Goal: Complete application form: Complete application form

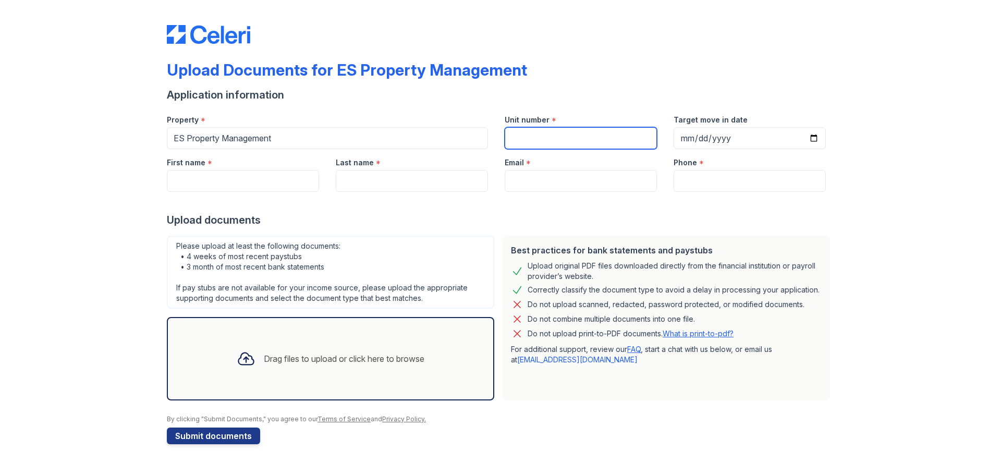
click at [552, 141] on input "Unit number" at bounding box center [581, 138] width 152 height 22
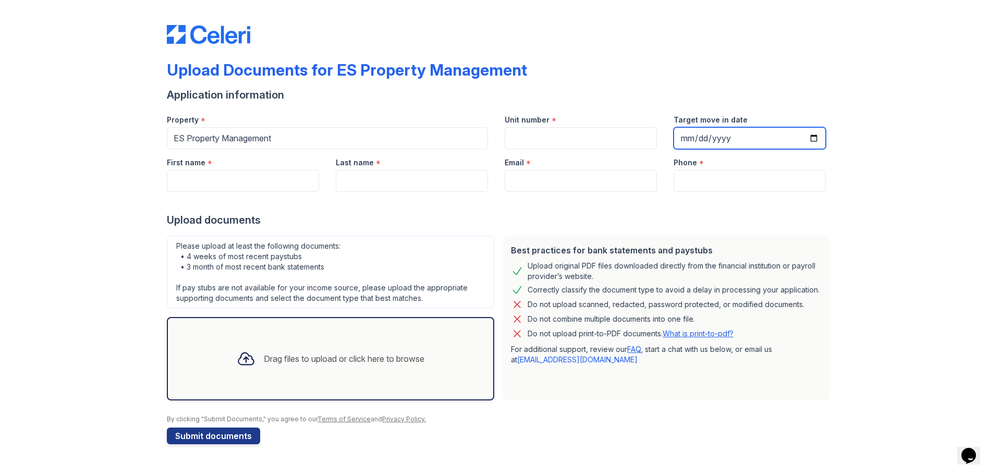
click at [685, 139] on input "Target move in date" at bounding box center [750, 138] width 152 height 22
click at [813, 139] on input "Target move in date" at bounding box center [750, 138] width 152 height 22
type input "2025-10-10"
click at [812, 140] on input "2025-10-10" at bounding box center [750, 138] width 152 height 22
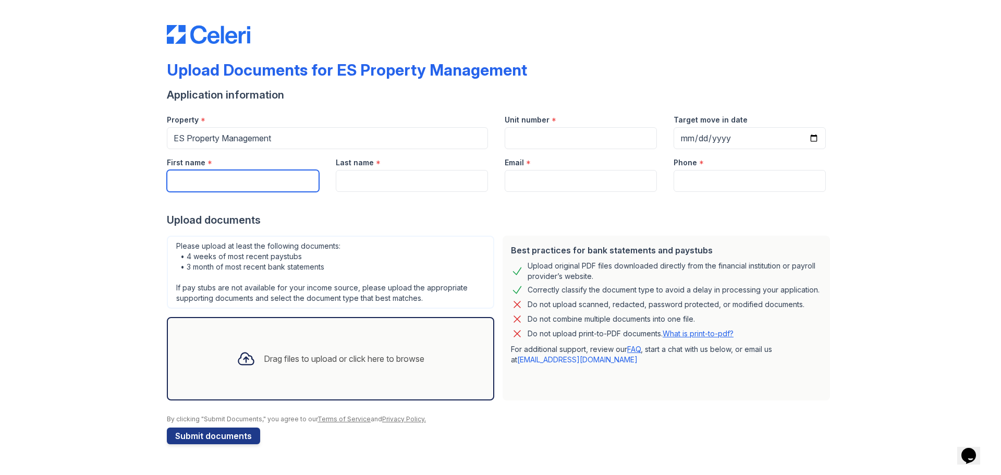
click at [262, 178] on input "First name" at bounding box center [243, 181] width 152 height 22
type input "Stephanie"
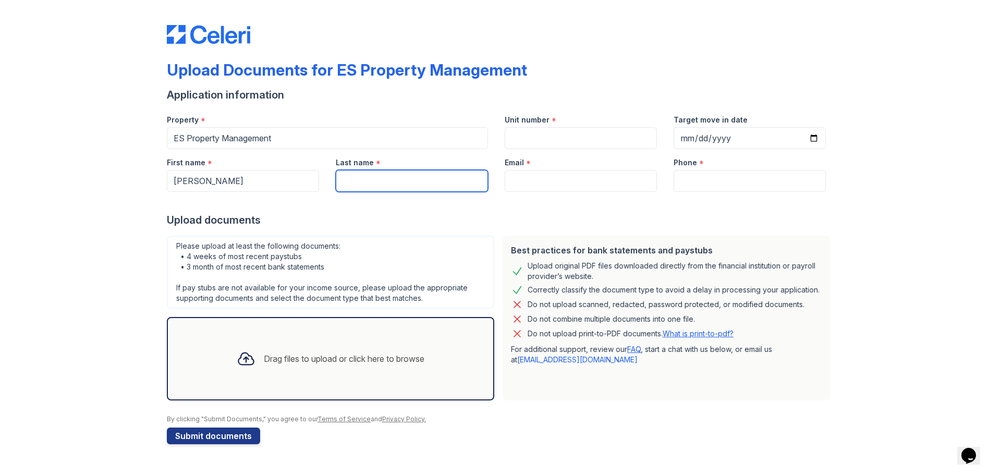
type input "Blair"
type input "Blairindy1984@gmail.com"
type input "4632390189"
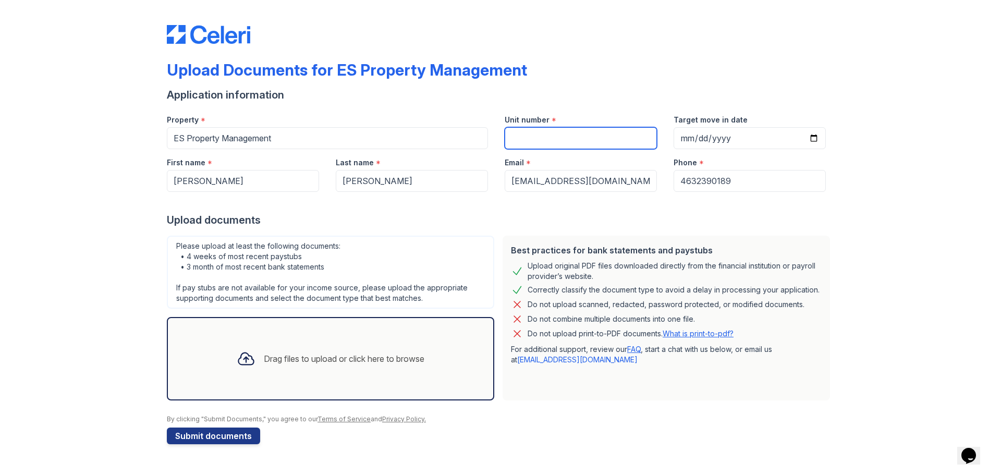
click at [567, 147] on input "Unit number" at bounding box center [581, 138] width 152 height 22
click at [579, 145] on input "Unit number" at bounding box center [581, 138] width 152 height 22
type input "5613"
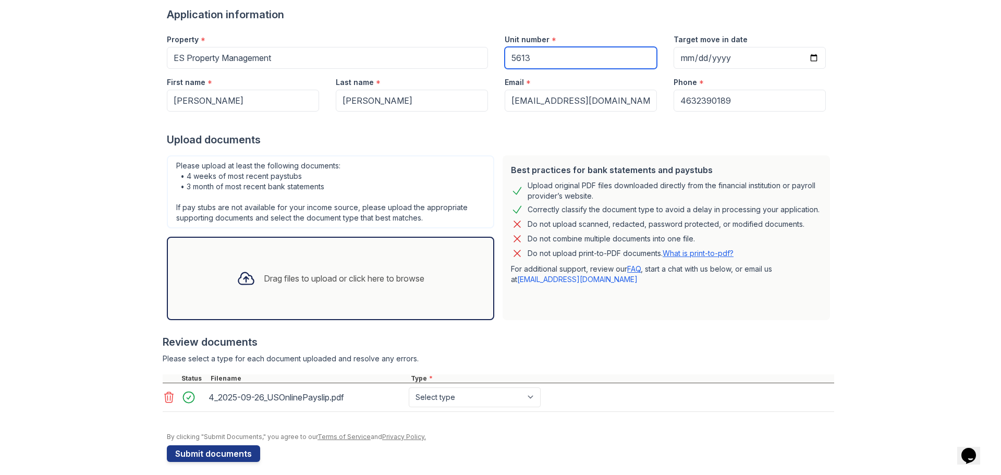
scroll to position [88, 0]
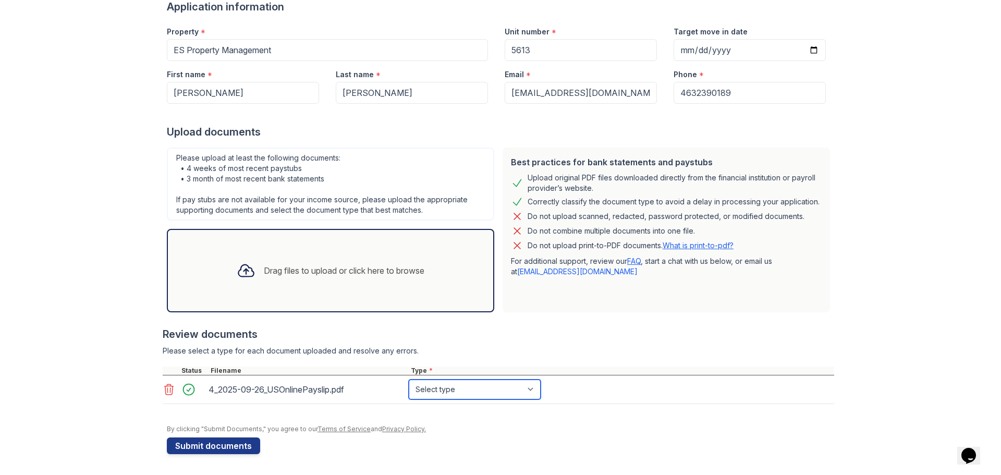
click at [449, 385] on select "Select type Paystub Bank Statement Offer Letter Tax Documents Benefit Award Let…" at bounding box center [475, 390] width 132 height 20
select select "paystub"
click at [409, 380] on select "Select type Paystub Bank Statement Offer Letter Tax Documents Benefit Award Let…" at bounding box center [475, 390] width 132 height 20
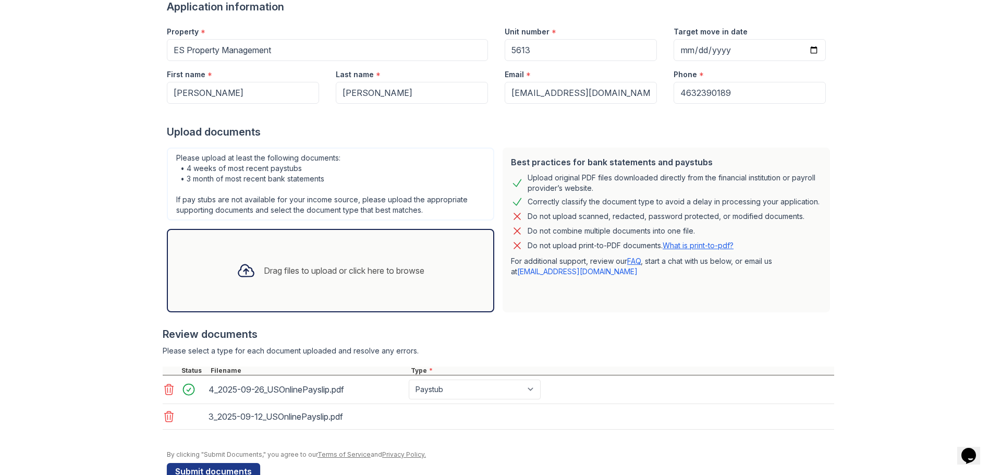
click at [437, 416] on div "3_2025-09-12_USOnlinePayslip.pdf" at bounding box center [499, 417] width 672 height 26
click at [429, 420] on select "Select type Paystub Bank Statement Offer Letter Tax Documents Benefit Award Let…" at bounding box center [475, 418] width 132 height 20
select select "paystub"
click at [409, 408] on select "Select type Paystub Bank Statement Offer Letter Tax Documents Benefit Award Let…" at bounding box center [475, 418] width 132 height 20
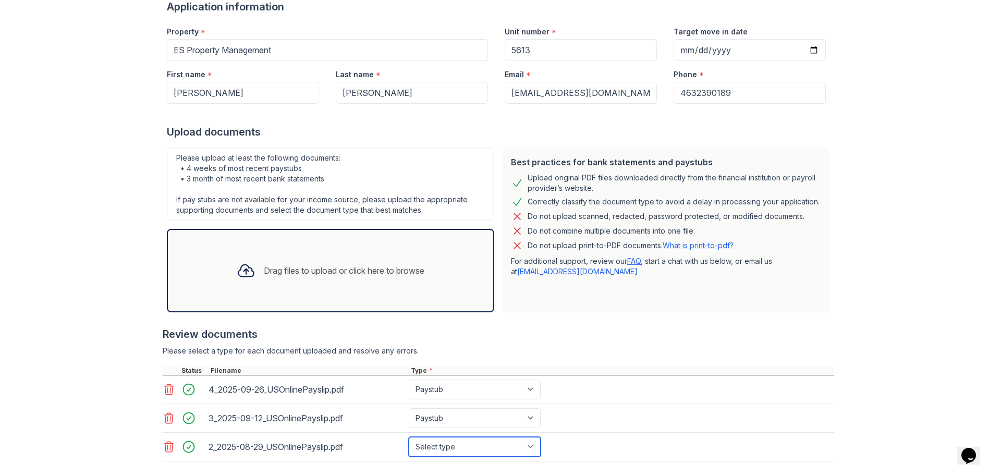
click at [433, 449] on select "Select type Paystub Bank Statement Offer Letter Tax Documents Benefit Award Let…" at bounding box center [475, 447] width 132 height 20
select select "paystub"
click at [409, 437] on select "Select type Paystub Bank Statement Offer Letter Tax Documents Benefit Award Let…" at bounding box center [475, 447] width 132 height 20
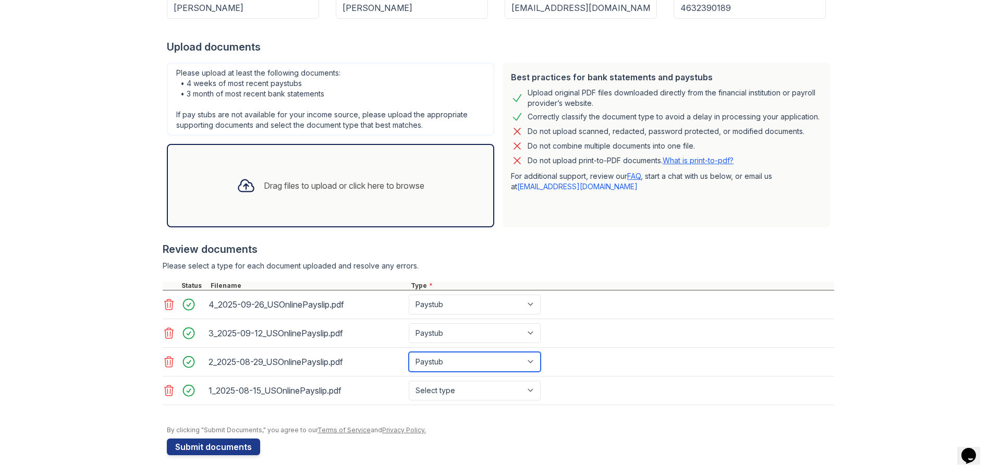
scroll to position [174, 0]
click at [442, 392] on select "Select type Paystub Bank Statement Offer Letter Tax Documents Benefit Award Let…" at bounding box center [475, 390] width 132 height 20
select select "paystub"
click at [409, 380] on select "Select type Paystub Bank Statement Offer Letter Tax Documents Benefit Award Let…" at bounding box center [475, 390] width 132 height 20
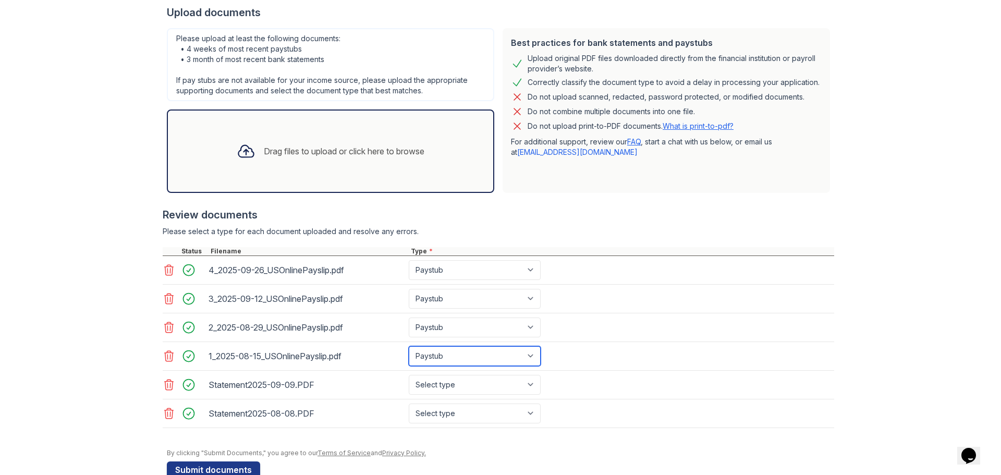
scroll to position [226, 0]
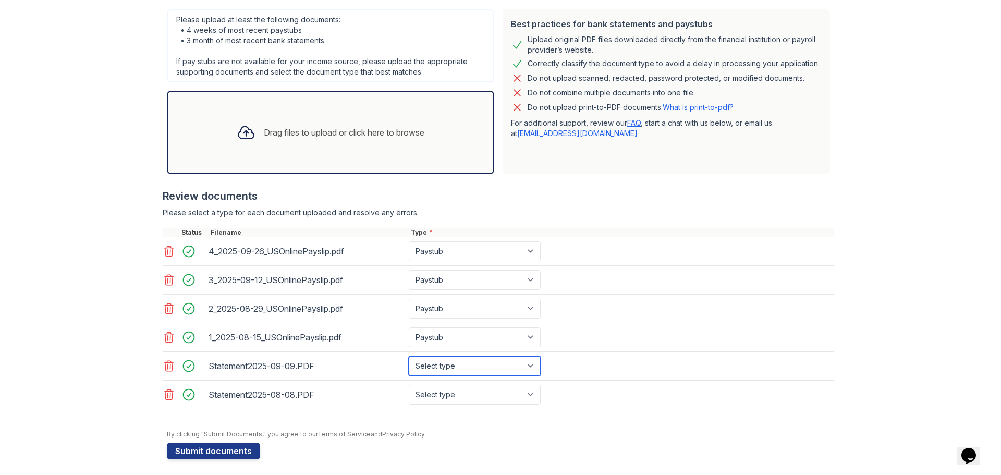
click at [460, 369] on select "Select type Paystub Bank Statement Offer Letter Tax Documents Benefit Award Let…" at bounding box center [475, 366] width 132 height 20
select select "bank_statement"
click at [409, 356] on select "Select type Paystub Bank Statement Offer Letter Tax Documents Benefit Award Let…" at bounding box center [475, 366] width 132 height 20
click at [439, 395] on select "Select type Paystub Bank Statement Offer Letter Tax Documents Benefit Award Let…" at bounding box center [475, 395] width 132 height 20
select select "bank_statement"
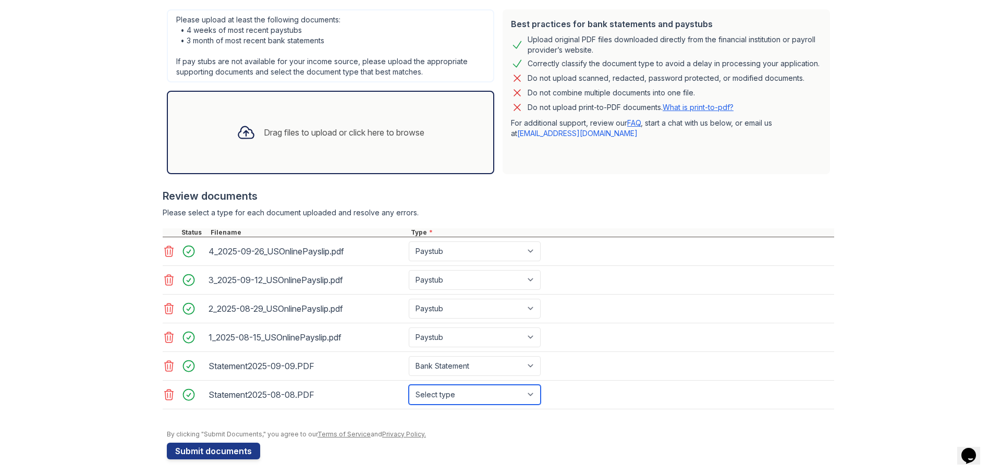
click at [409, 385] on select "Select type Paystub Bank Statement Offer Letter Tax Documents Benefit Award Let…" at bounding box center [475, 395] width 132 height 20
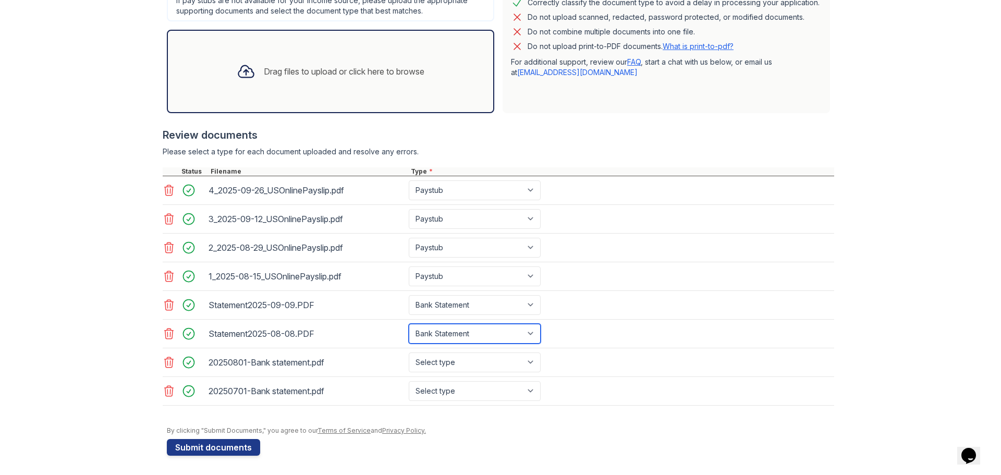
scroll to position [289, 0]
click at [416, 359] on select "Select type Paystub Bank Statement Offer Letter Tax Documents Benefit Award Let…" at bounding box center [475, 361] width 132 height 20
select select "bank_statement"
click at [409, 351] on select "Select type Paystub Bank Statement Offer Letter Tax Documents Benefit Award Let…" at bounding box center [475, 361] width 132 height 20
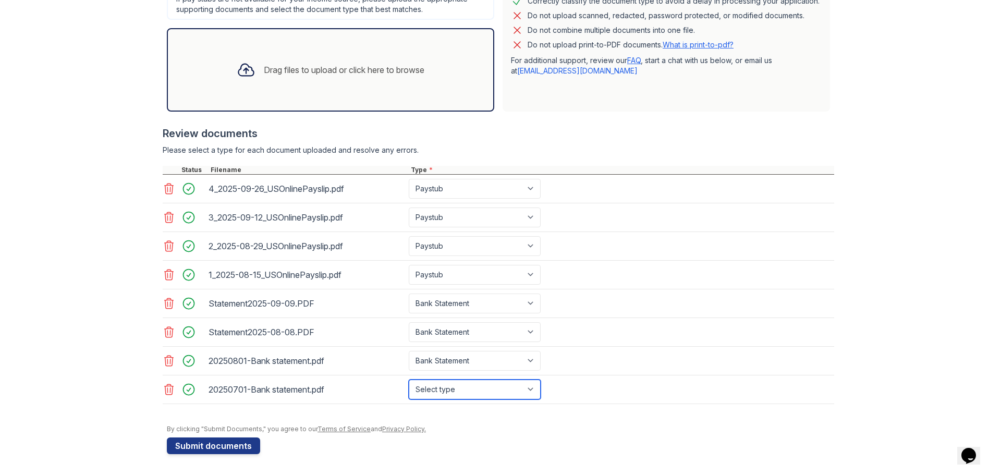
click at [446, 389] on select "Select type Paystub Bank Statement Offer Letter Tax Documents Benefit Award Let…" at bounding box center [475, 390] width 132 height 20
select select "bank_statement"
click at [409, 380] on select "Select type Paystub Bank Statement Offer Letter Tax Documents Benefit Award Let…" at bounding box center [475, 390] width 132 height 20
click at [213, 450] on button "Submit documents" at bounding box center [213, 445] width 93 height 17
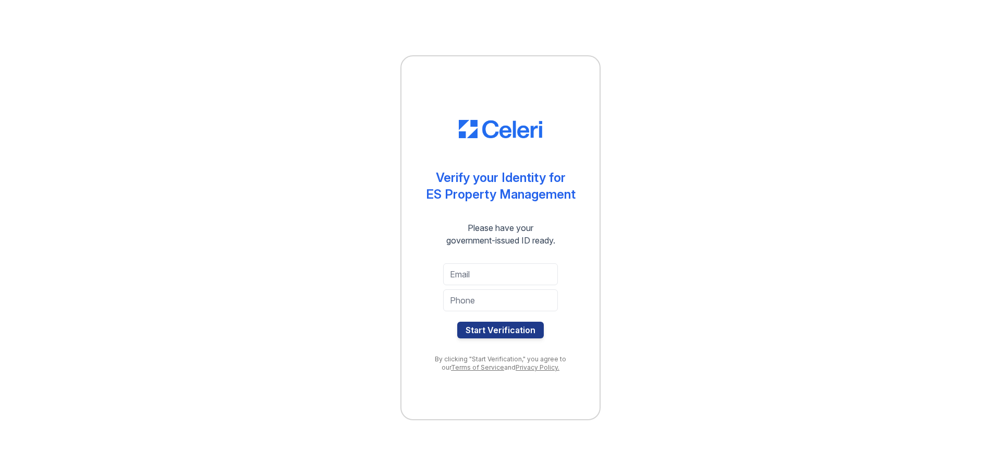
type input "[EMAIL_ADDRESS][DOMAIN_NAME]"
click at [478, 301] on input "tel" at bounding box center [500, 300] width 115 height 22
click at [665, 286] on div "Verify your Identity for ES Property Management Please have your government-iss…" at bounding box center [501, 237] width 968 height 475
click at [483, 300] on input "tel" at bounding box center [500, 300] width 115 height 22
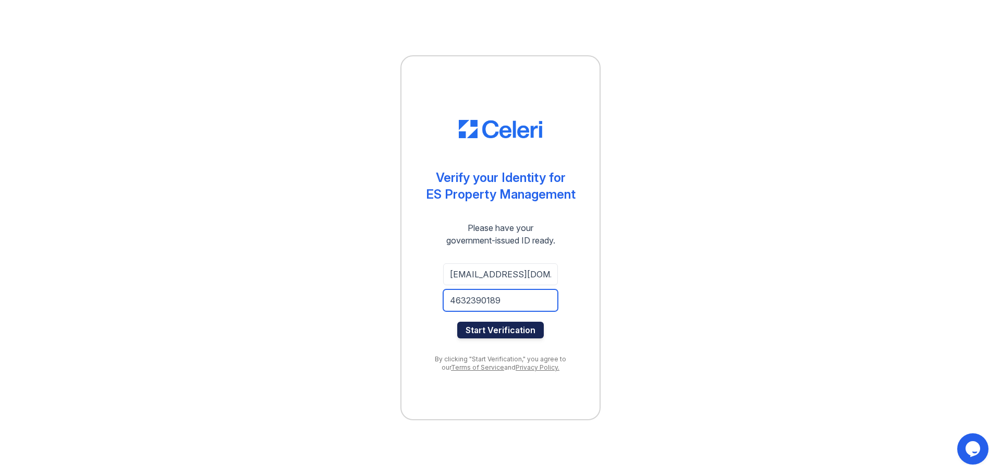
type input "4632390189"
click at [485, 323] on button "Start Verification" at bounding box center [500, 330] width 87 height 17
